Goal: Task Accomplishment & Management: Manage account settings

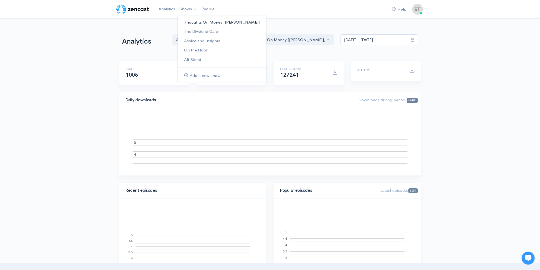
click at [196, 23] on link "Thoughts On Money [[PERSON_NAME]]" at bounding box center [222, 22] width 89 height 9
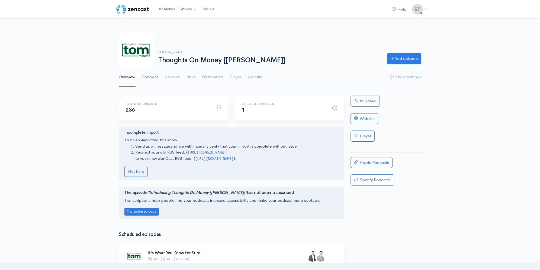
click at [150, 78] on link "Episodes" at bounding box center [150, 78] width 17 height 20
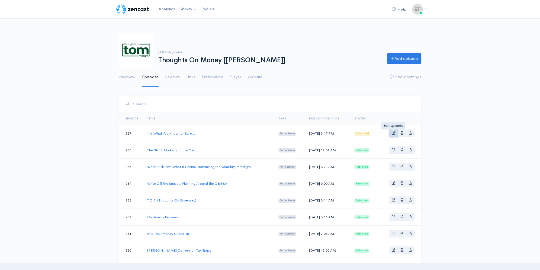
click at [393, 134] on span "Basic example" at bounding box center [394, 133] width 4 height 4
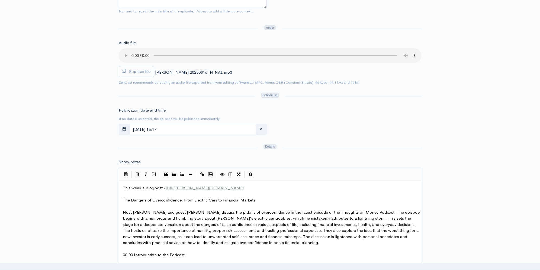
scroll to position [170, 0]
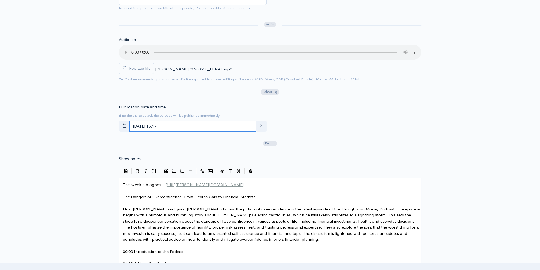
click at [188, 126] on input "[DATE] 15:17" at bounding box center [192, 126] width 127 height 11
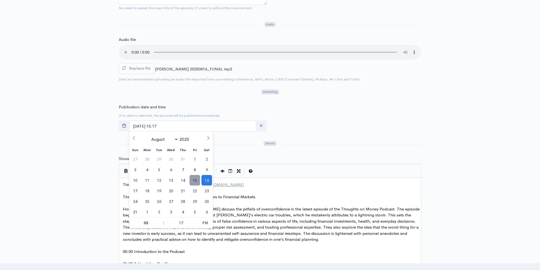
click at [197, 182] on span "15" at bounding box center [195, 180] width 11 height 11
click at [205, 226] on span "PM" at bounding box center [205, 223] width 15 height 11
type input "[DATE] 03:17"
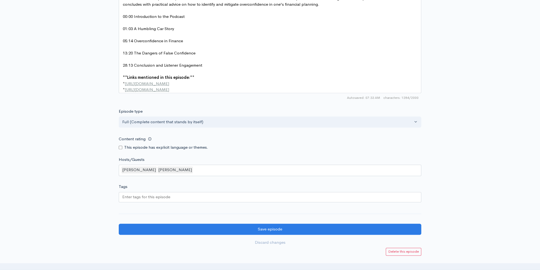
scroll to position [464, 0]
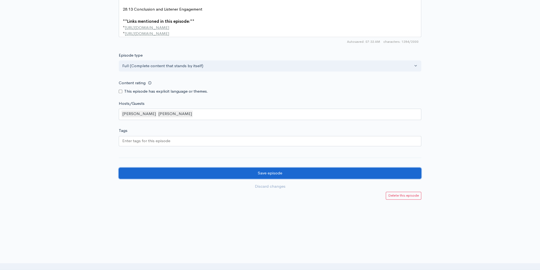
click at [224, 177] on input "Save episode" at bounding box center [270, 173] width 303 height 11
